Goal: Task Accomplishment & Management: Manage account settings

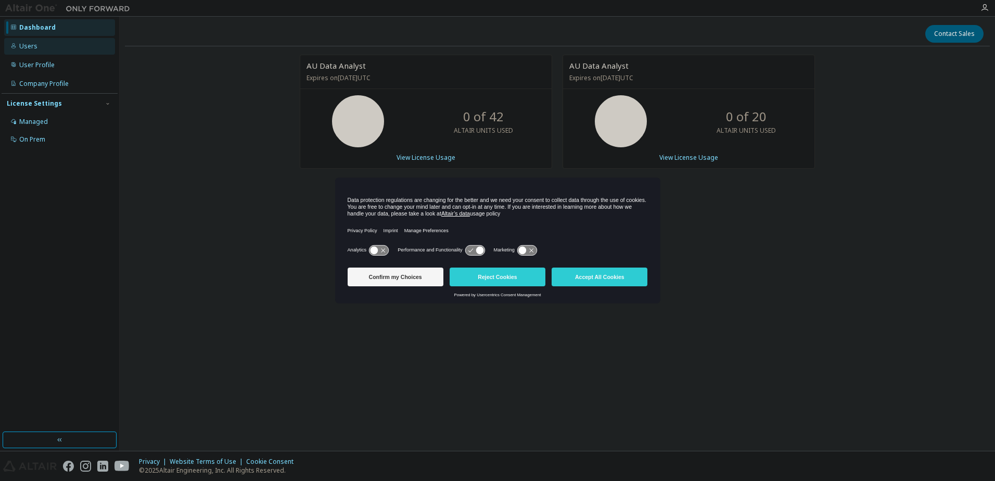
click at [54, 49] on div "Users" at bounding box center [59, 46] width 111 height 17
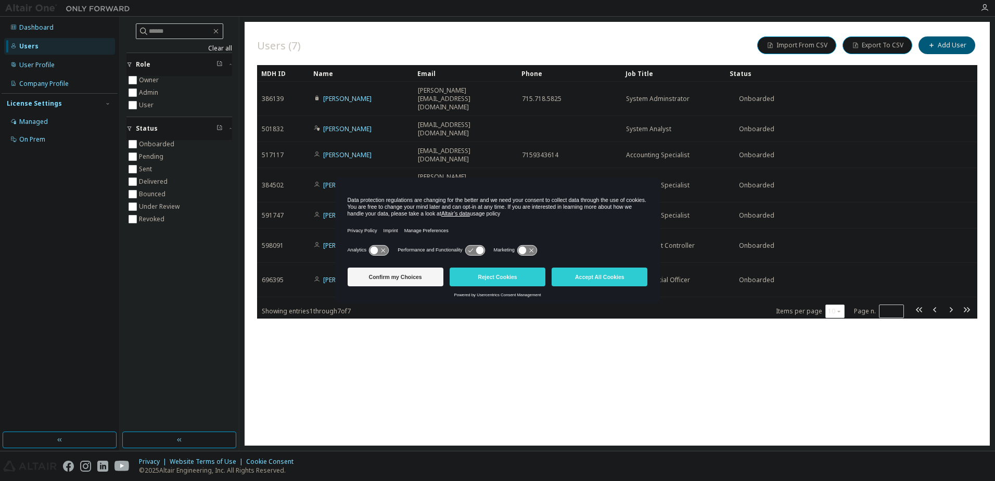
click at [476, 253] on icon at bounding box center [474, 250] width 19 height 10
click at [388, 277] on button "Confirm my Choices" at bounding box center [396, 276] width 96 height 19
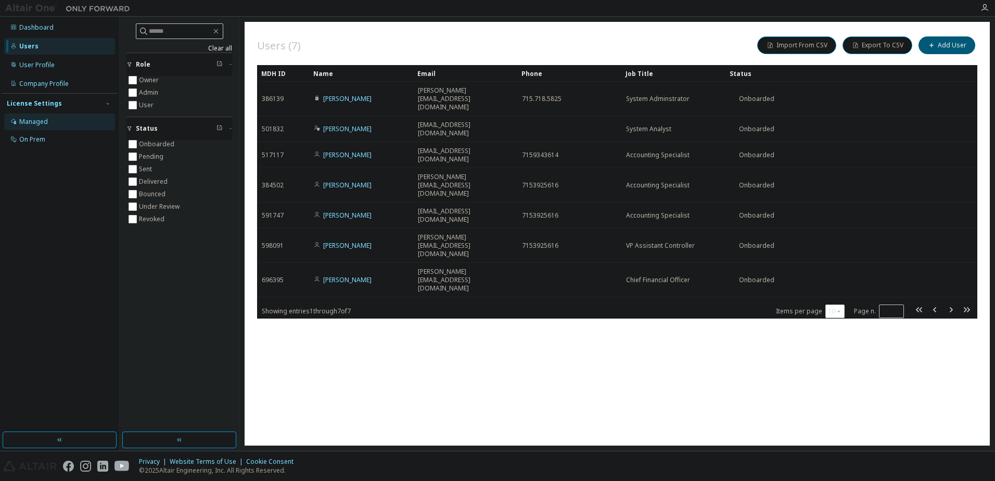
click at [45, 123] on div "Managed" at bounding box center [33, 122] width 29 height 8
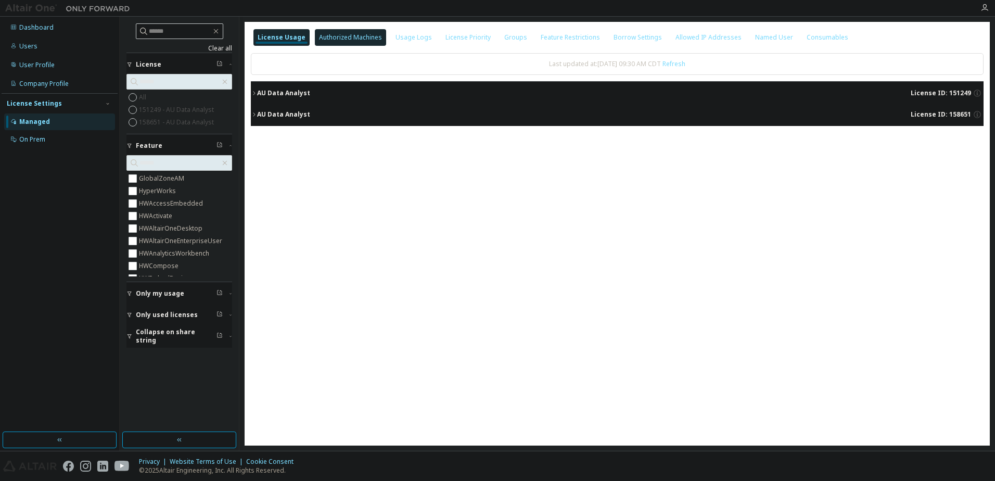
click at [358, 35] on div "Authorized Machines" at bounding box center [350, 37] width 63 height 8
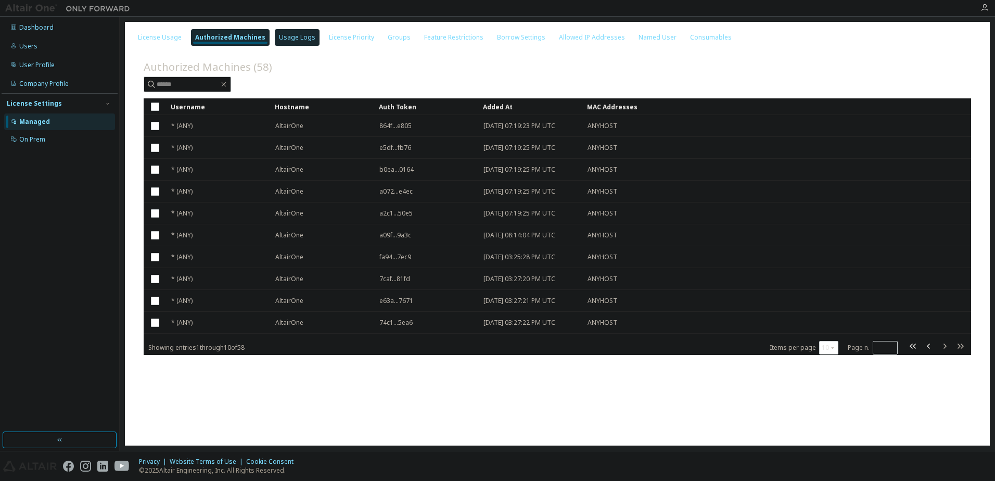
click at [295, 36] on div "Usage Logs" at bounding box center [297, 37] width 36 height 8
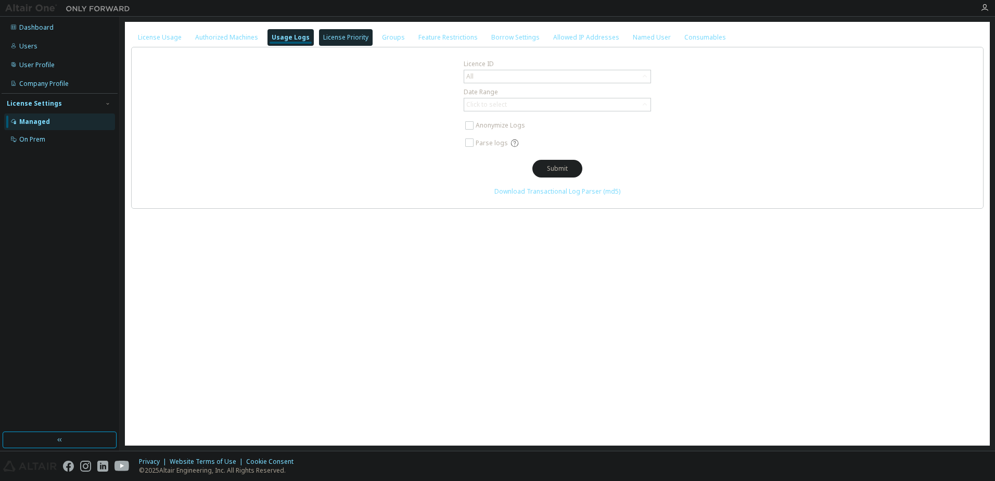
click at [343, 38] on div "License Priority" at bounding box center [345, 37] width 45 height 8
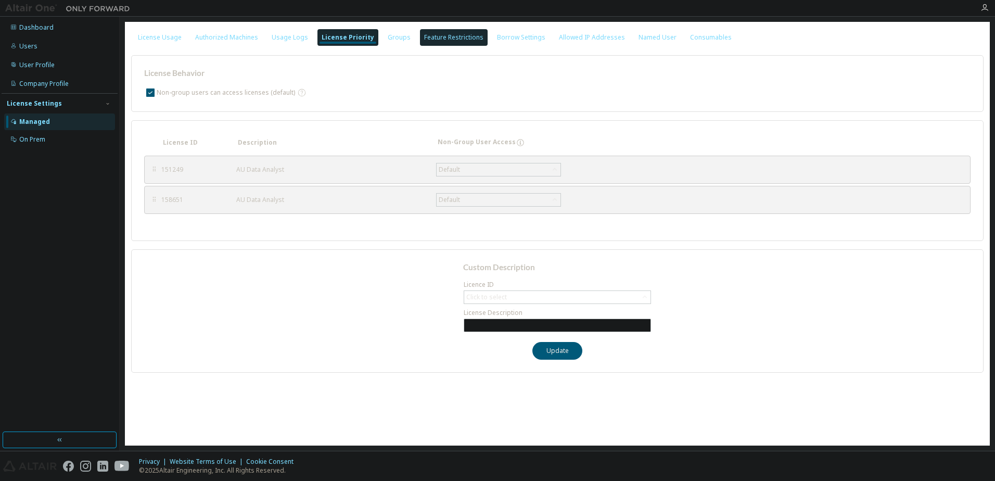
click at [424, 40] on div "Feature Restrictions" at bounding box center [453, 37] width 59 height 8
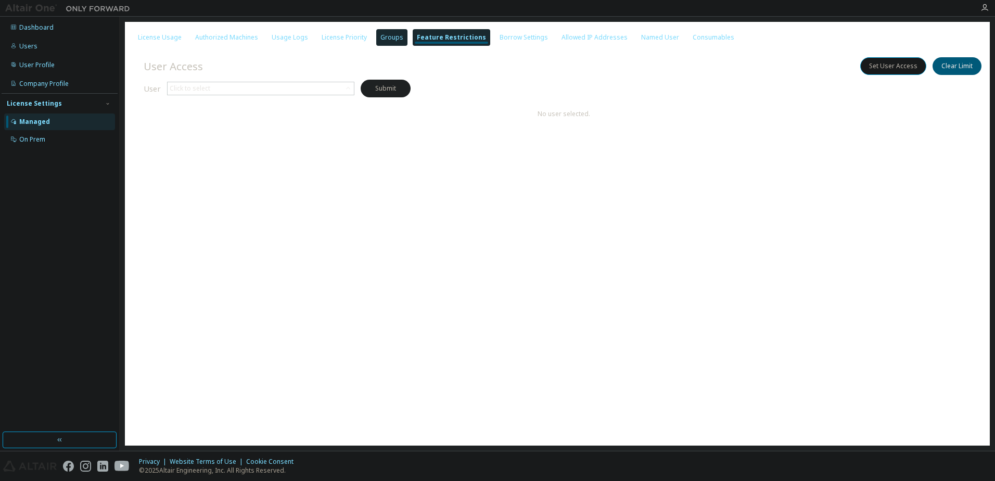
click at [380, 40] on div "Groups" at bounding box center [391, 37] width 23 height 8
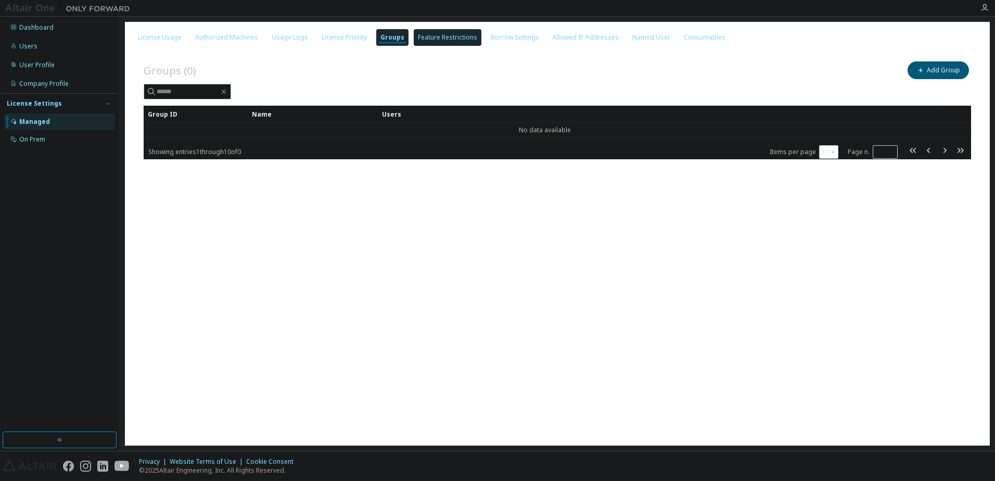
click at [440, 41] on div "Feature Restrictions" at bounding box center [447, 37] width 59 height 8
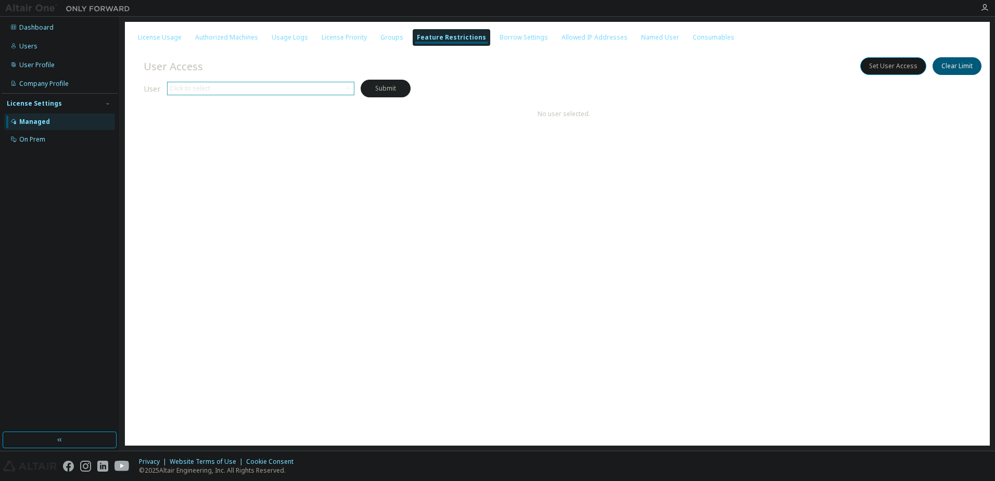
click at [277, 89] on div "Click to select" at bounding box center [261, 88] width 186 height 12
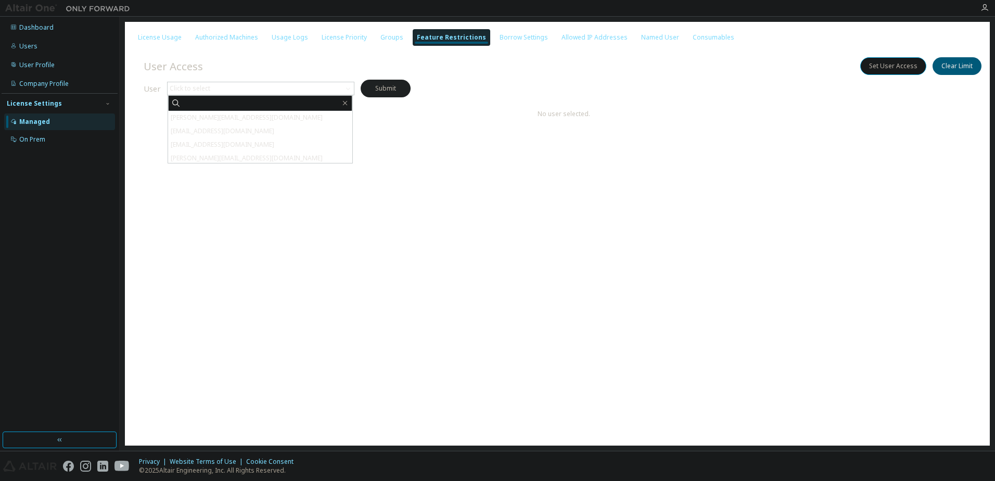
click at [304, 66] on div "User Access Set User Access Clear Limit" at bounding box center [564, 66] width 840 height 22
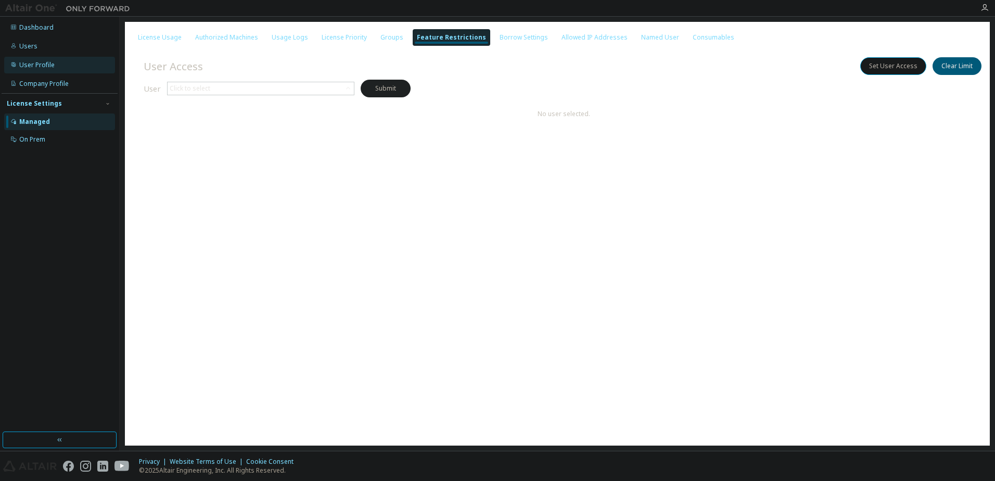
click at [67, 71] on div "User Profile" at bounding box center [59, 65] width 111 height 17
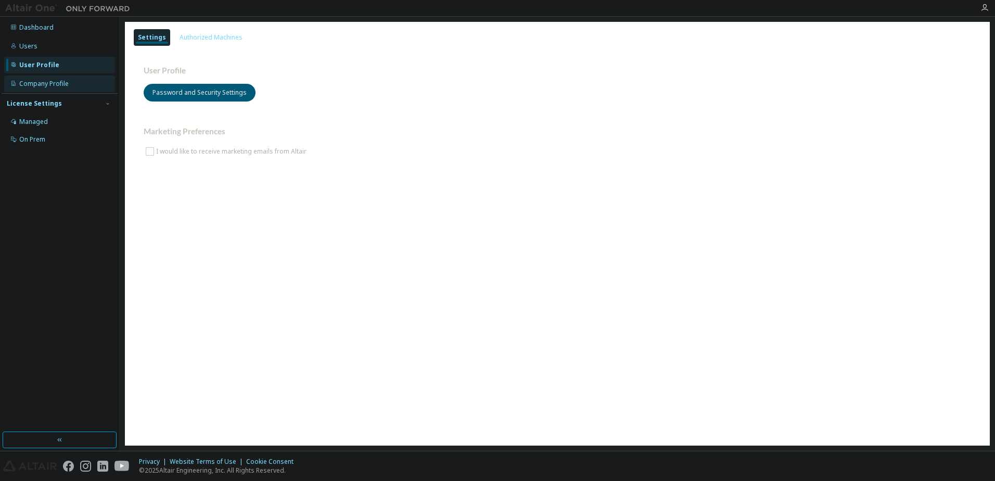
click at [66, 82] on div "Company Profile" at bounding box center [43, 84] width 49 height 8
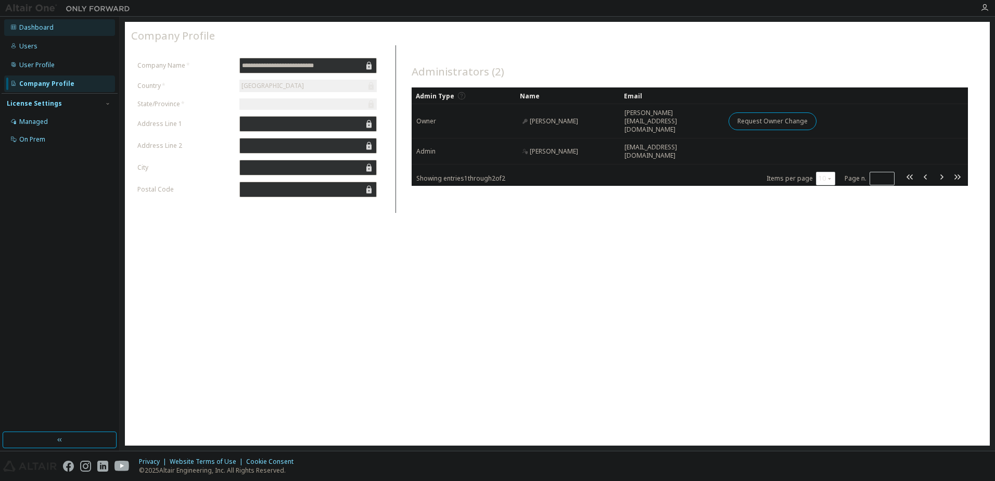
click at [72, 27] on div "Dashboard" at bounding box center [59, 27] width 111 height 17
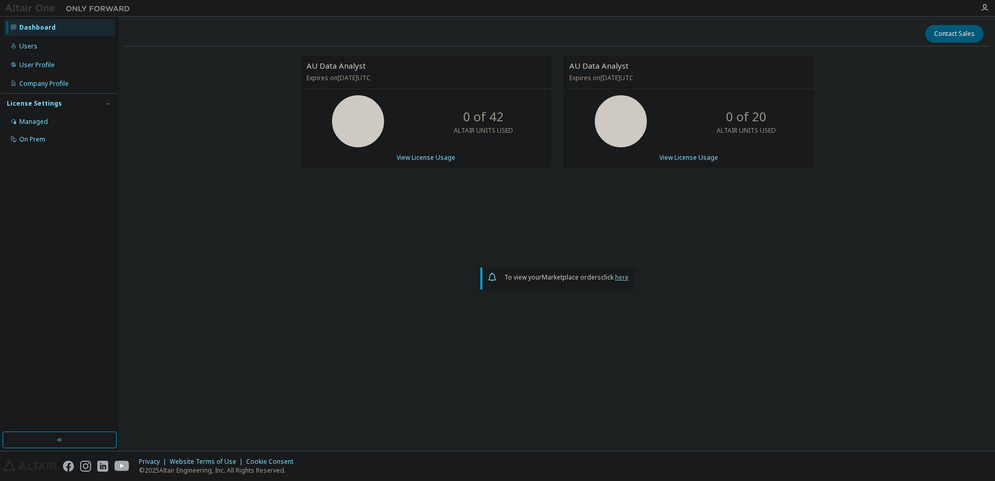
click at [622, 275] on link "here" at bounding box center [622, 277] width 14 height 9
click at [34, 7] on img at bounding box center [70, 8] width 130 height 10
click at [985, 9] on icon "button" at bounding box center [984, 8] width 8 height 8
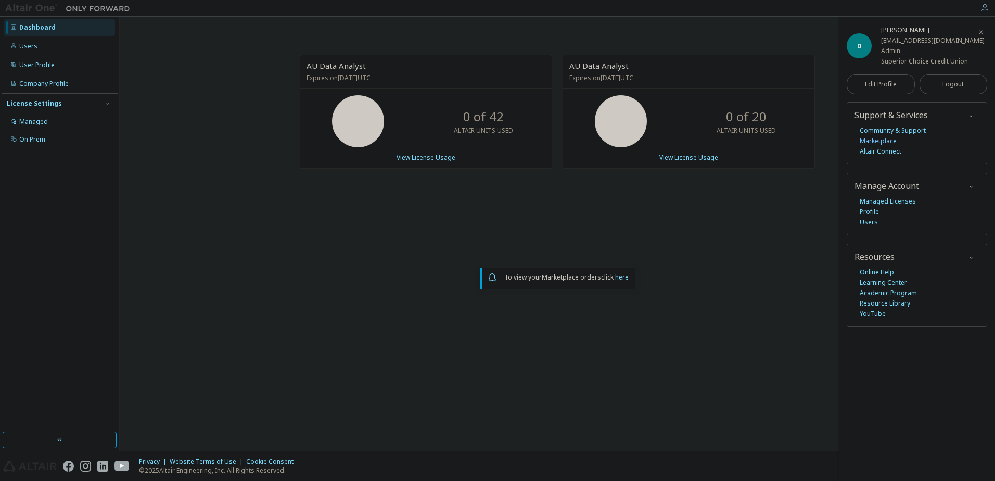
click at [879, 141] on link "Marketplace" at bounding box center [877, 141] width 37 height 10
click at [36, 61] on div "User Profile" at bounding box center [36, 65] width 35 height 8
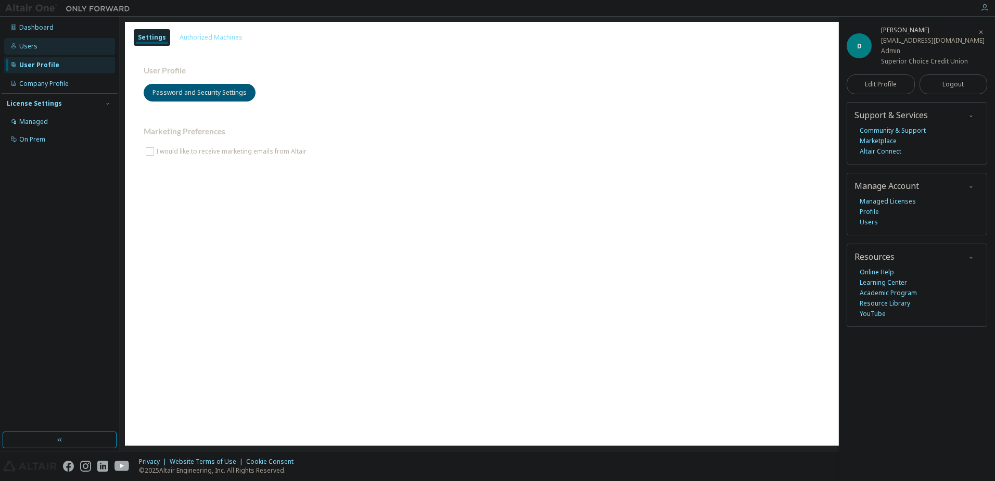
click at [41, 50] on div "Users" at bounding box center [59, 46] width 111 height 17
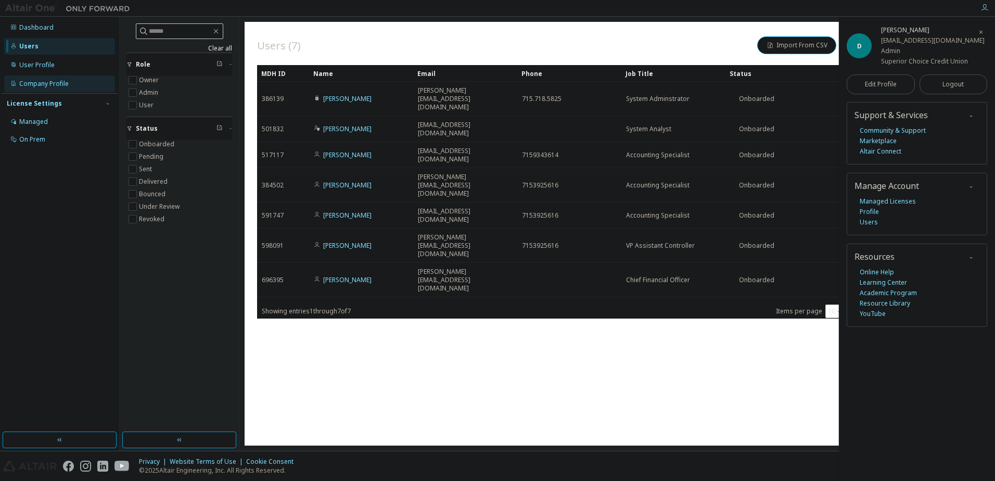
click at [54, 80] on div "Company Profile" at bounding box center [43, 84] width 49 height 8
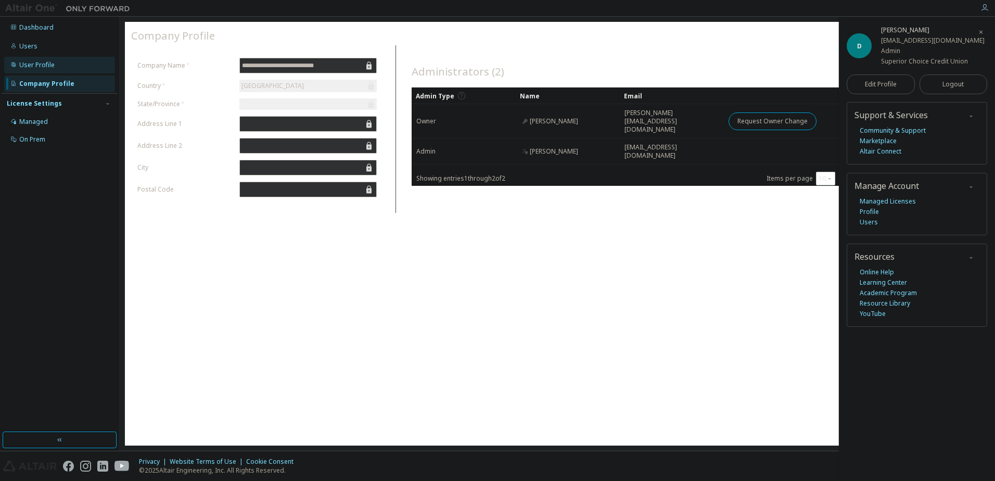
click at [68, 64] on div "User Profile" at bounding box center [59, 65] width 111 height 17
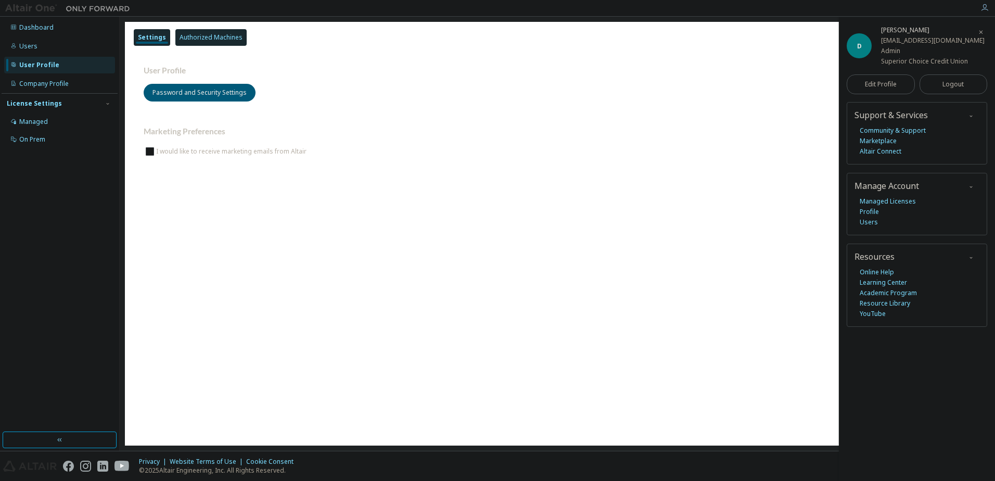
click at [204, 38] on div "Authorized Machines" at bounding box center [210, 37] width 63 height 8
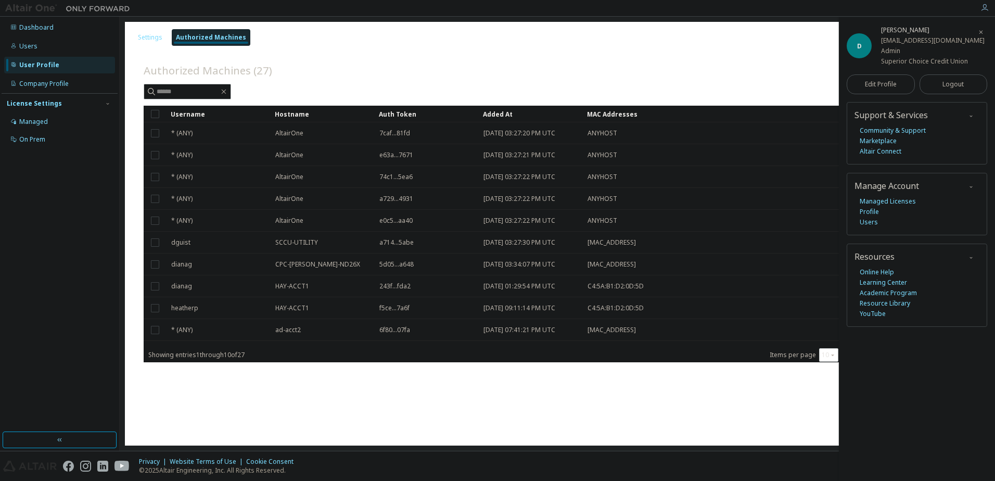
click at [977, 32] on span "button" at bounding box center [980, 31] width 10 height 17
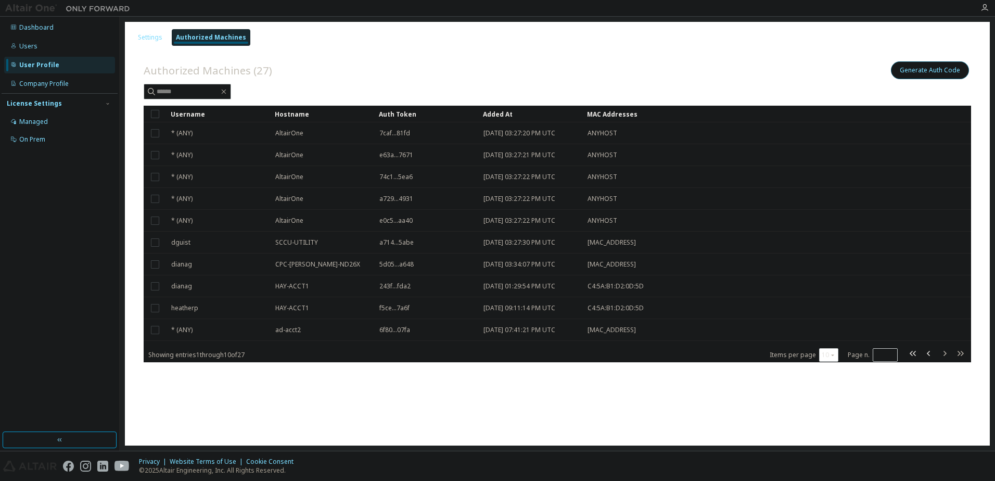
click at [907, 71] on button "Generate Auth Code" at bounding box center [930, 70] width 78 height 18
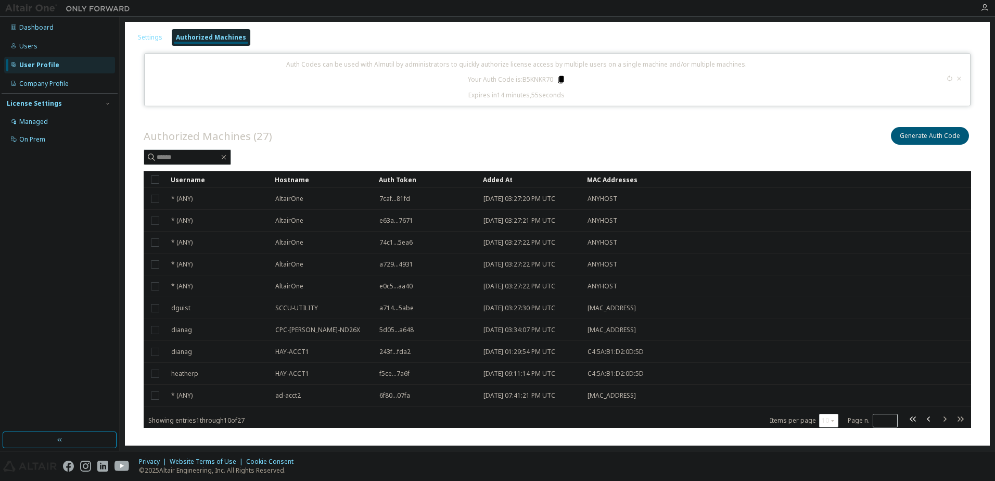
click at [560, 80] on icon at bounding box center [561, 79] width 6 height 7
